Goal: Information Seeking & Learning: Learn about a topic

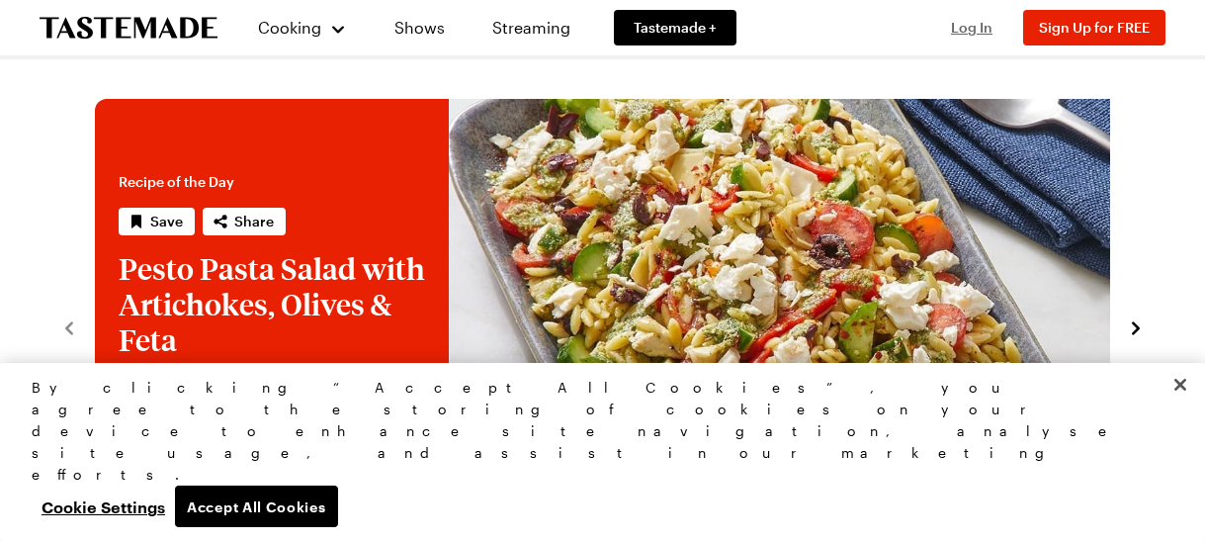
click at [992, 29] on span "Log In" at bounding box center [972, 27] width 42 height 17
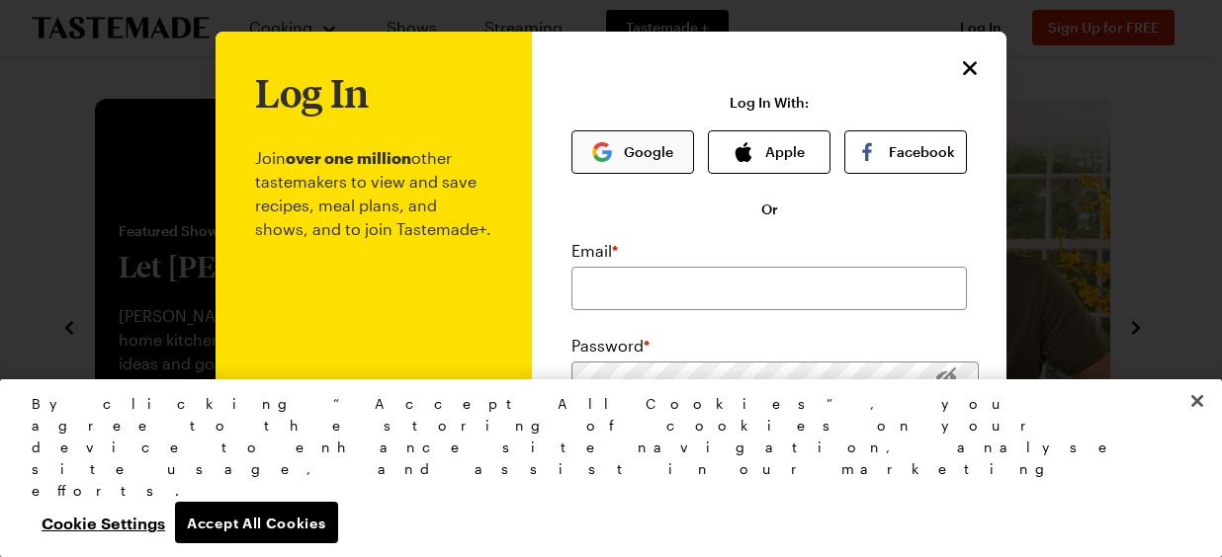
click at [609, 130] on button "Google" at bounding box center [632, 151] width 123 height 43
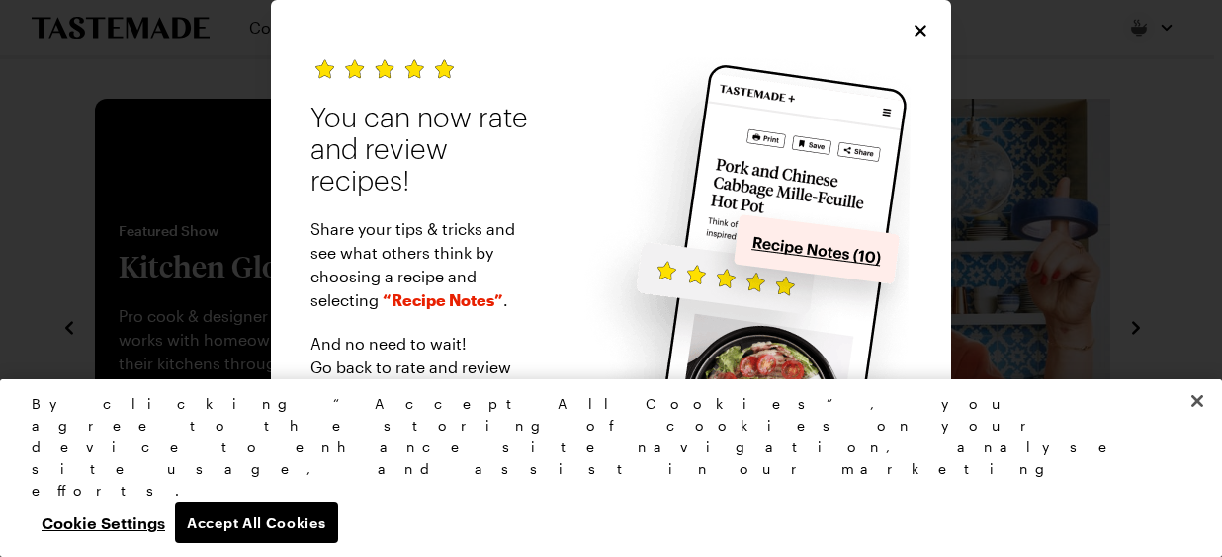
click at [612, 535] on span "Close" at bounding box center [611, 545] width 38 height 20
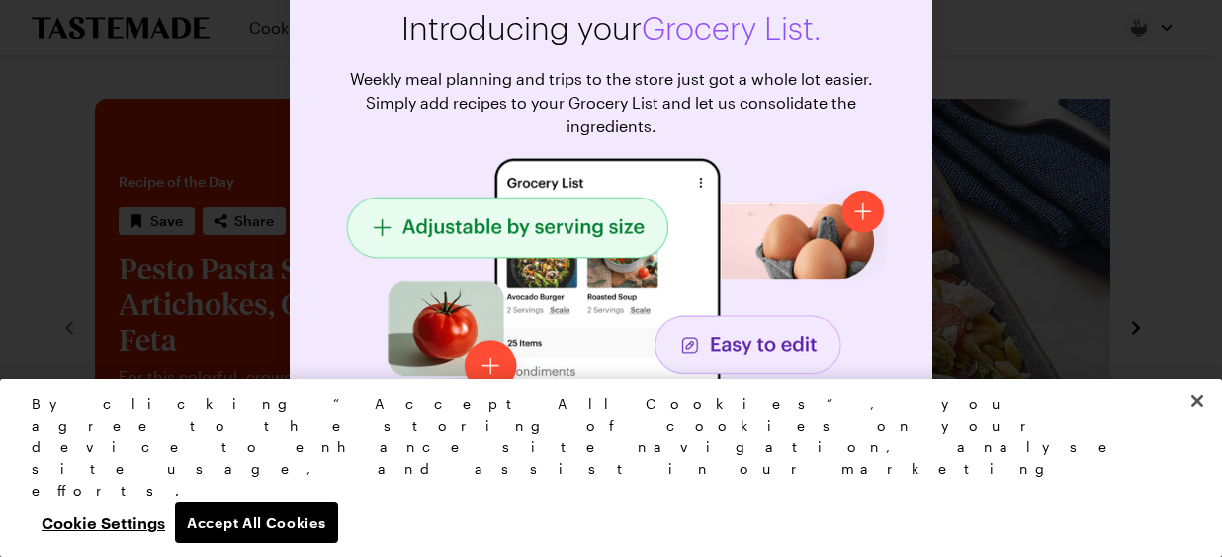
scroll to position [51, 0]
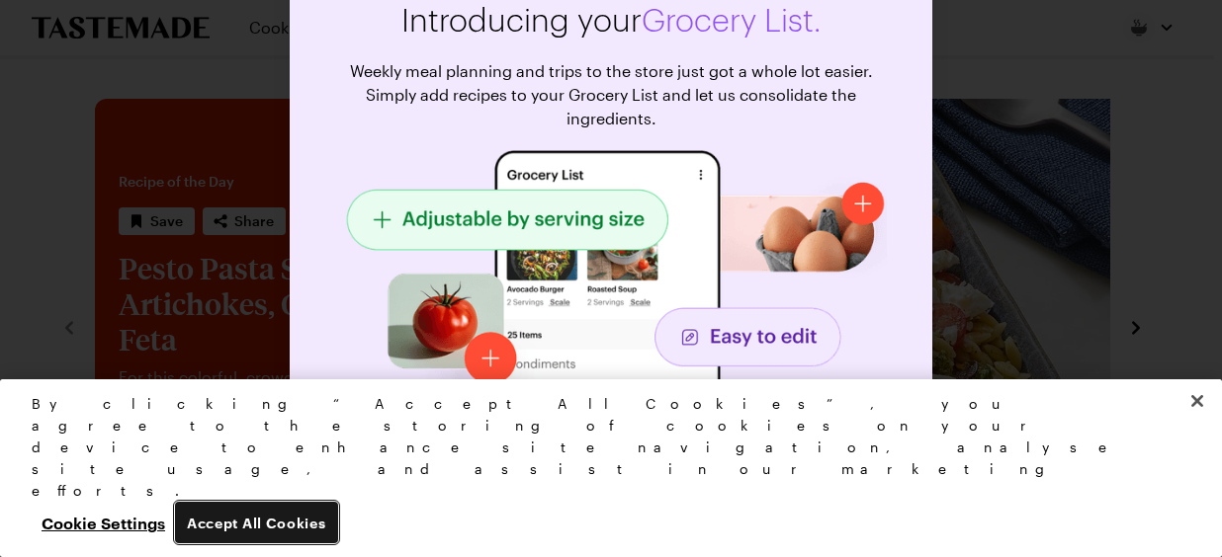
click at [338, 534] on button "Accept All Cookies" at bounding box center [256, 523] width 163 height 42
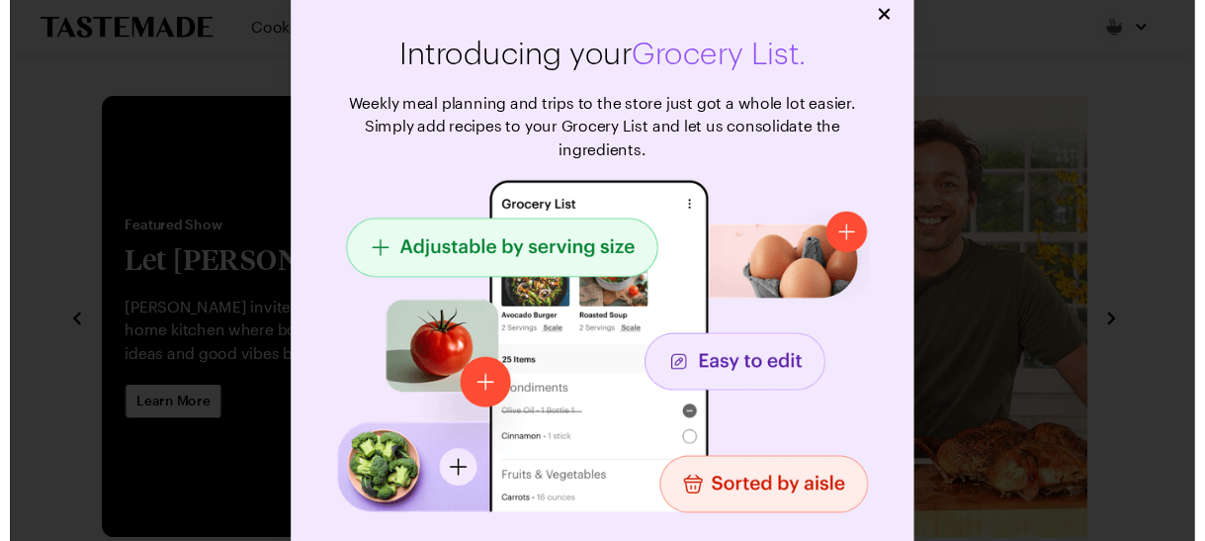
scroll to position [0, 0]
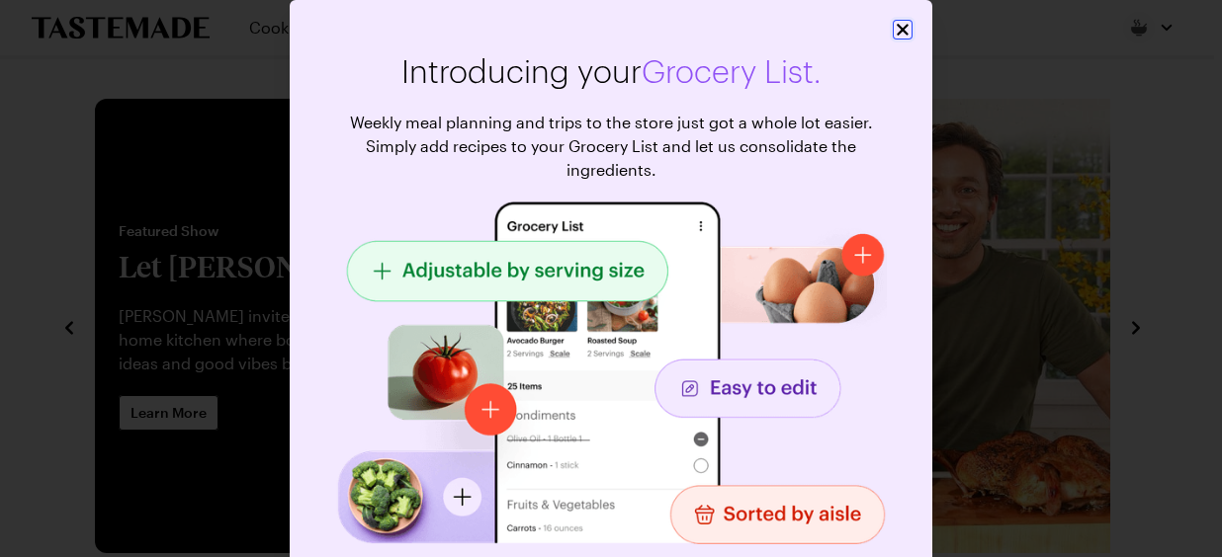
click at [904, 24] on icon "Close" at bounding box center [903, 30] width 20 height 20
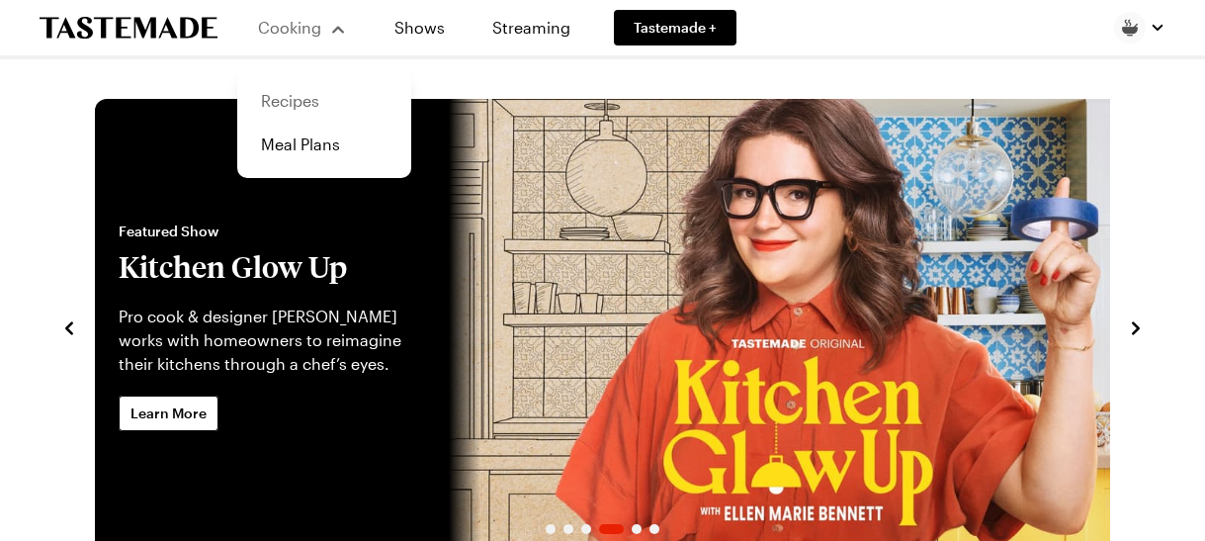
click at [249, 91] on link "Recipes" at bounding box center [324, 100] width 150 height 43
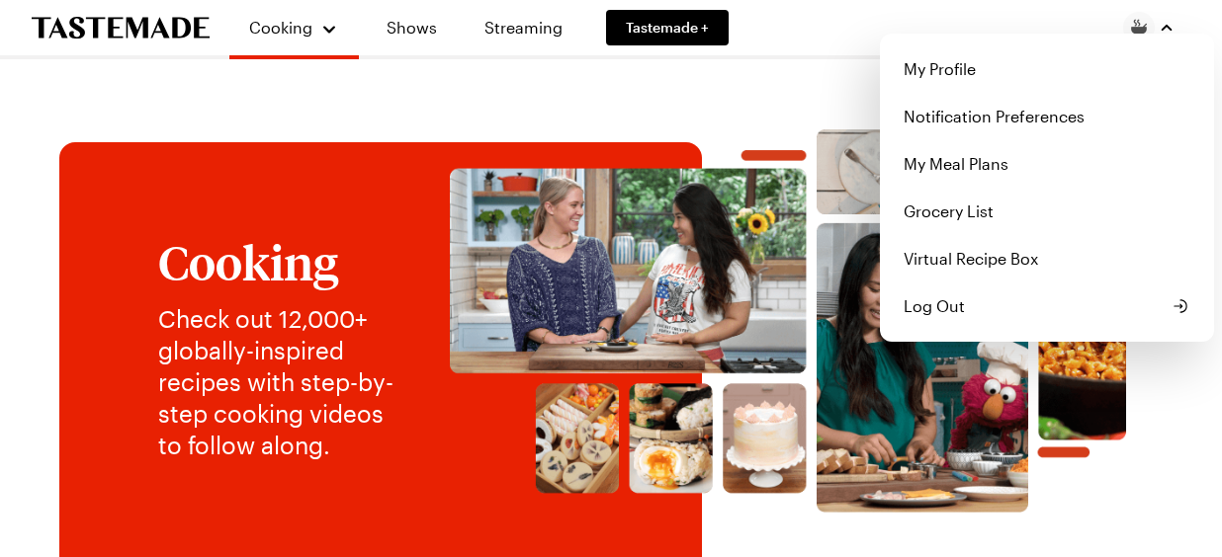
click at [1174, 26] on div "button" at bounding box center [1166, 28] width 16 height 16
click at [745, 24] on div "Cooking Shows Streaming Tastemade + My Profile Notification Preferences My Meal…" at bounding box center [603, 27] width 1222 height 55
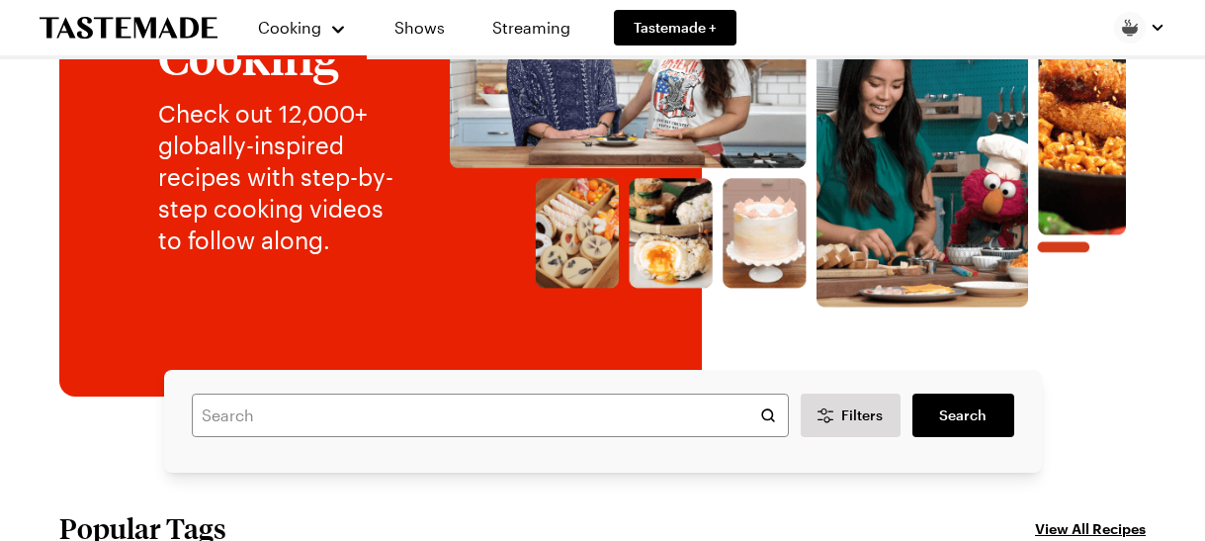
scroll to position [221, 0]
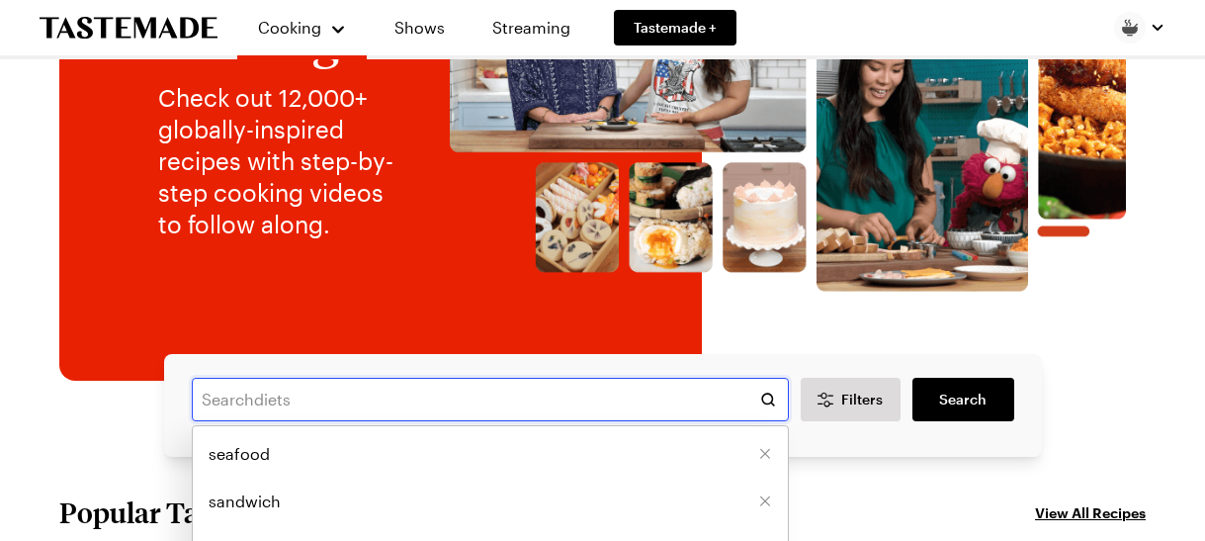
click at [375, 378] on input "text" at bounding box center [490, 399] width 597 height 43
type input "baked onion"
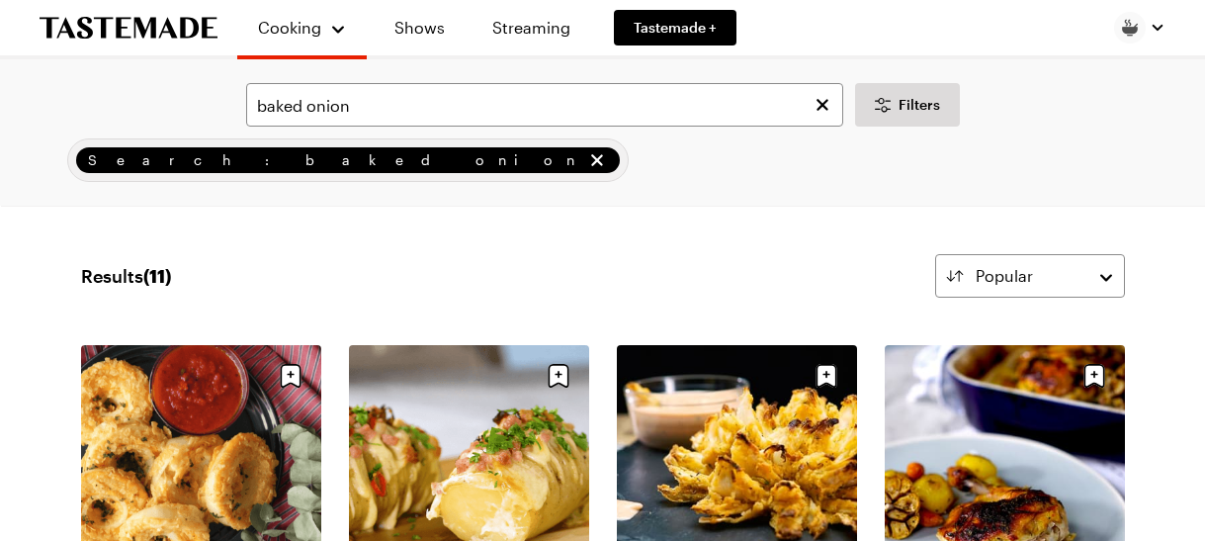
scroll to position [194, 0]
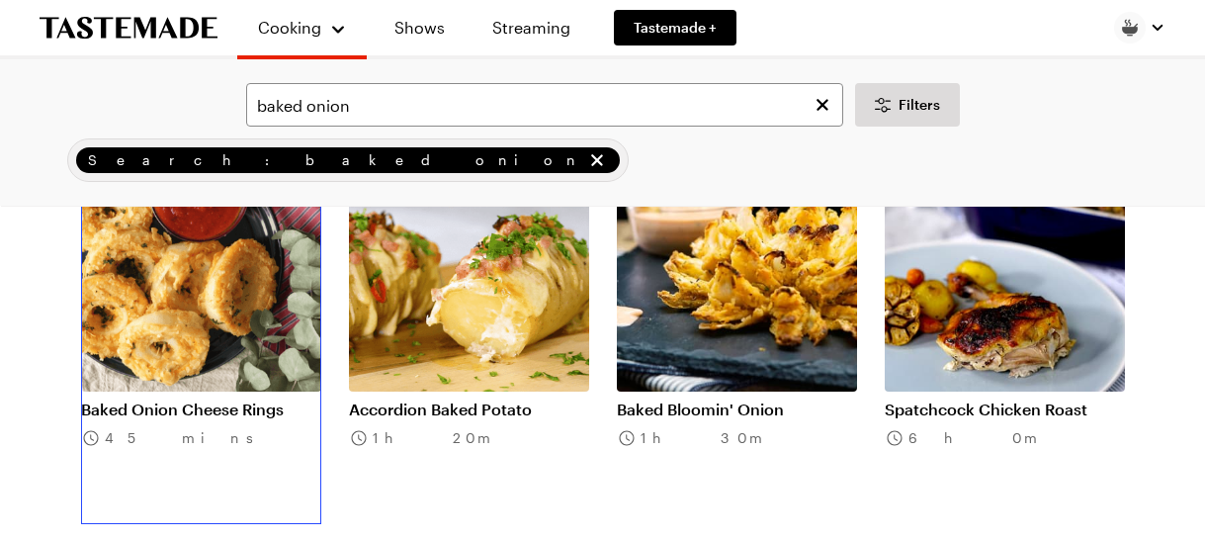
click at [128, 399] on link "Baked Onion Cheese Rings" at bounding box center [201, 409] width 240 height 20
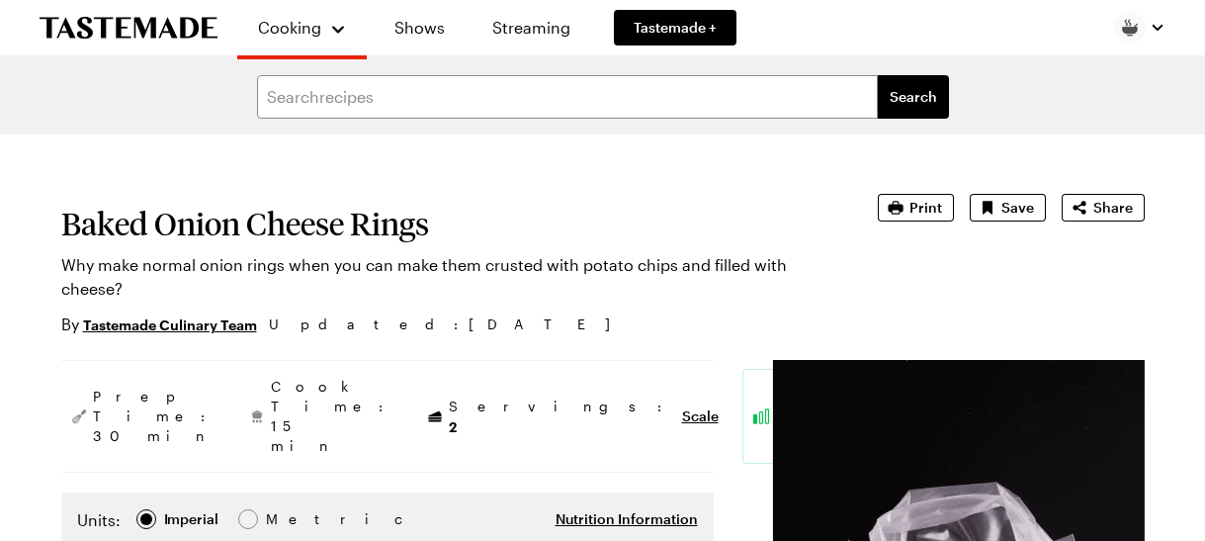
scroll to position [111, 0]
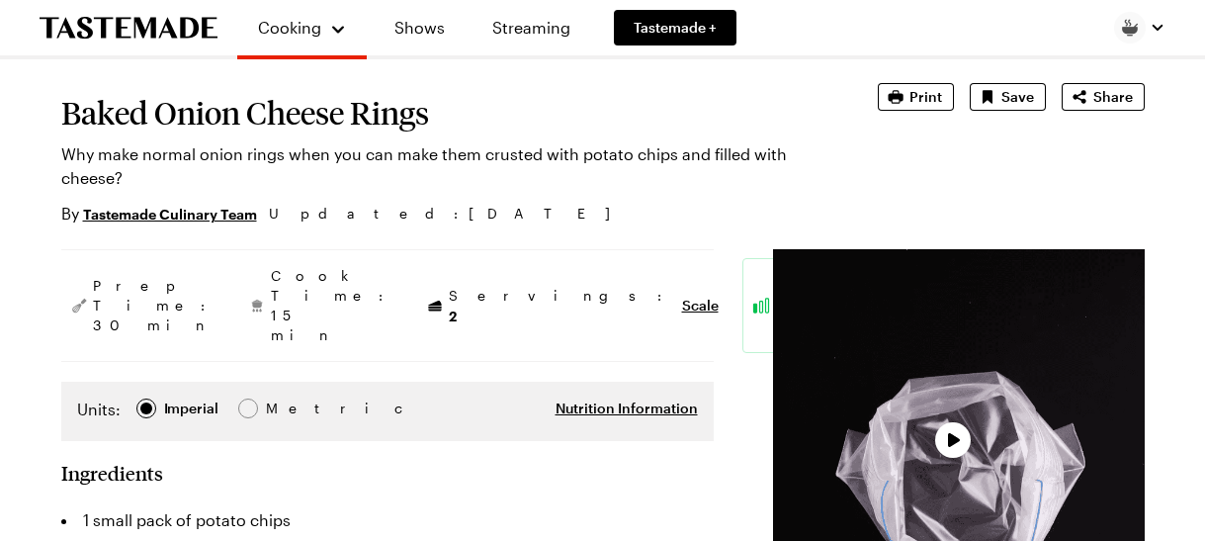
type textarea "x"
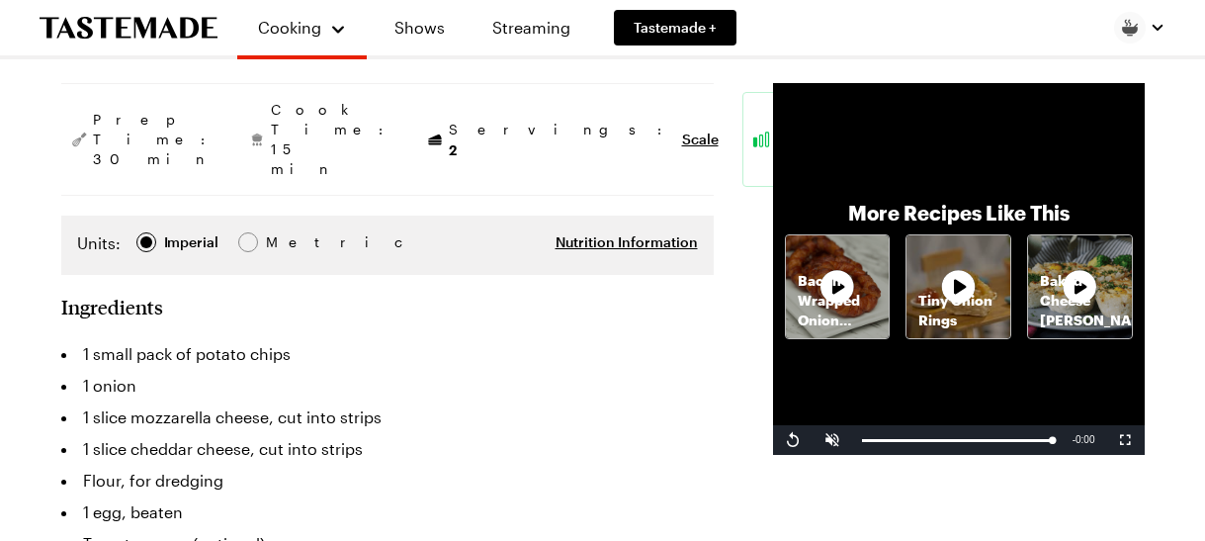
scroll to position [83, 0]
